Goal: Information Seeking & Learning: Check status

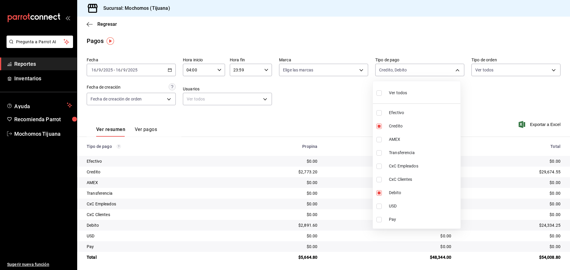
click at [86, 22] on div at bounding box center [285, 135] width 570 height 270
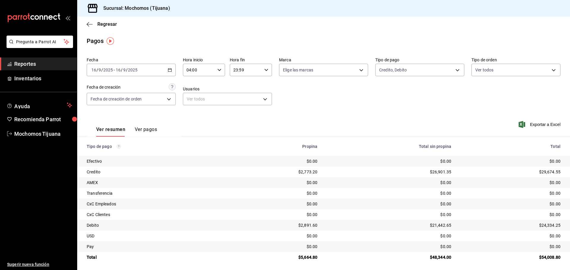
click at [86, 22] on div "Regresar" at bounding box center [323, 24] width 493 height 15
click at [91, 24] on icon "button" at bounding box center [90, 24] width 6 height 0
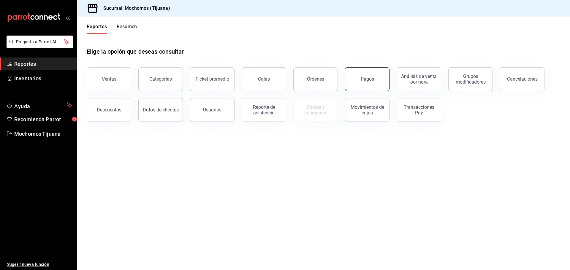
click at [365, 81] on div "Pagos" at bounding box center [367, 79] width 13 height 6
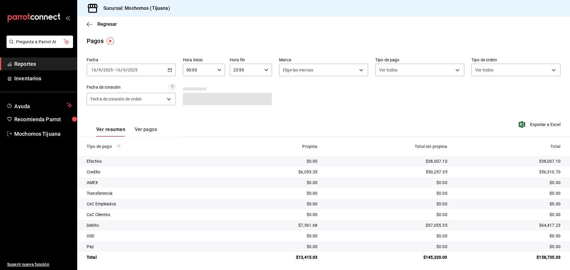
click at [218, 69] on icon "button" at bounding box center [219, 70] width 4 height 4
click at [197, 110] on button "04" at bounding box center [192, 113] width 19 height 12
type input "04:00"
click at [456, 68] on div at bounding box center [285, 135] width 570 height 270
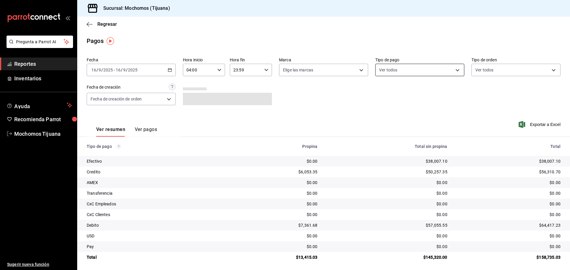
click at [455, 69] on body "Pregunta a Parrot AI Reportes Inventarios Ayuda Recomienda Parrot Mochomos Tiju…" at bounding box center [285, 135] width 570 height 270
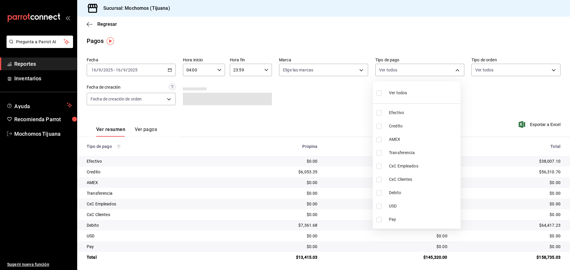
click at [416, 127] on span "Credito" at bounding box center [423, 126] width 69 height 6
type input "a27a072c-b141-4985-9f83-ae60dbe2196b"
checkbox input "true"
click at [428, 191] on span "Debito" at bounding box center [426, 193] width 69 height 6
type input "a27a072c-b141-4985-9f83-ae60dbe2196b,b7370aa5-450f-4a05-bab4-2784151f97fb"
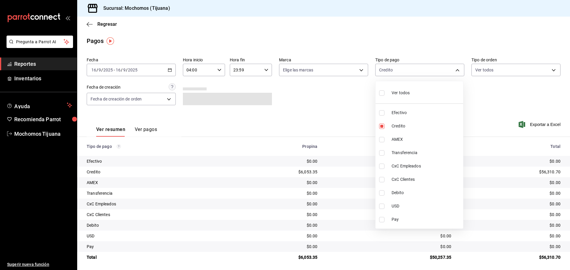
checkbox input "true"
